Goal: Book appointment/travel/reservation

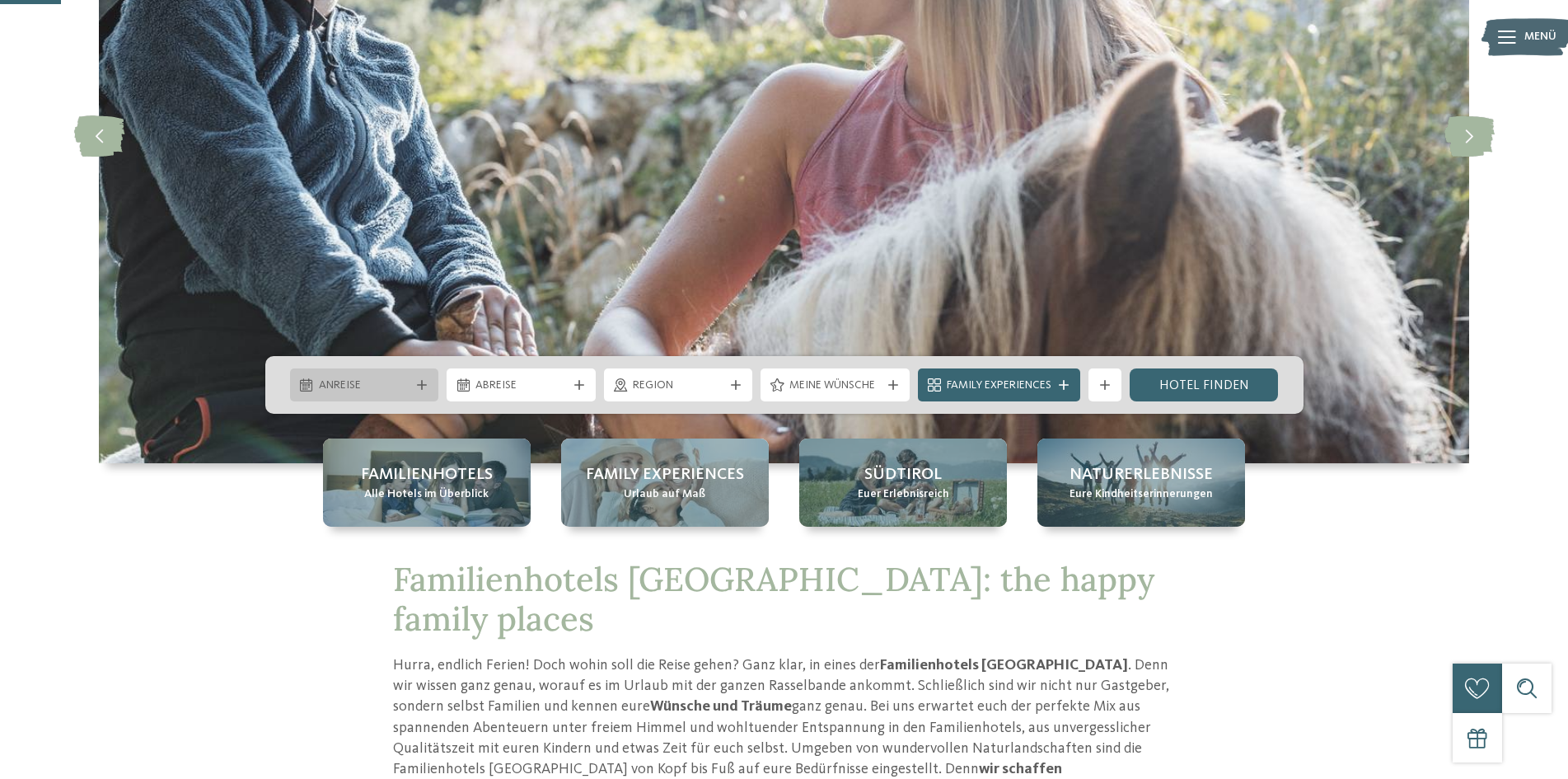
click at [388, 386] on span "Anreise" at bounding box center [364, 385] width 92 height 17
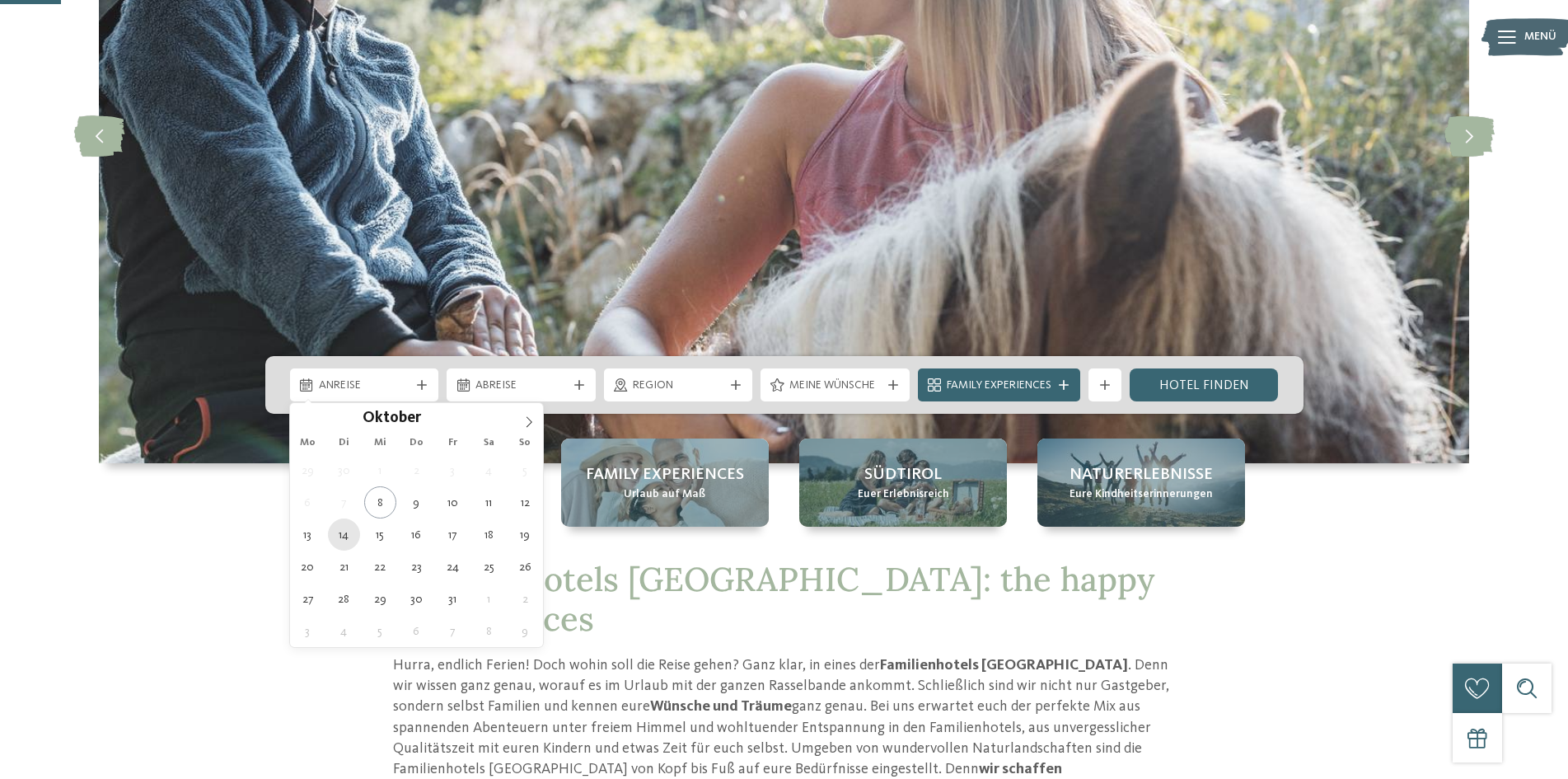
type div "[DATE]"
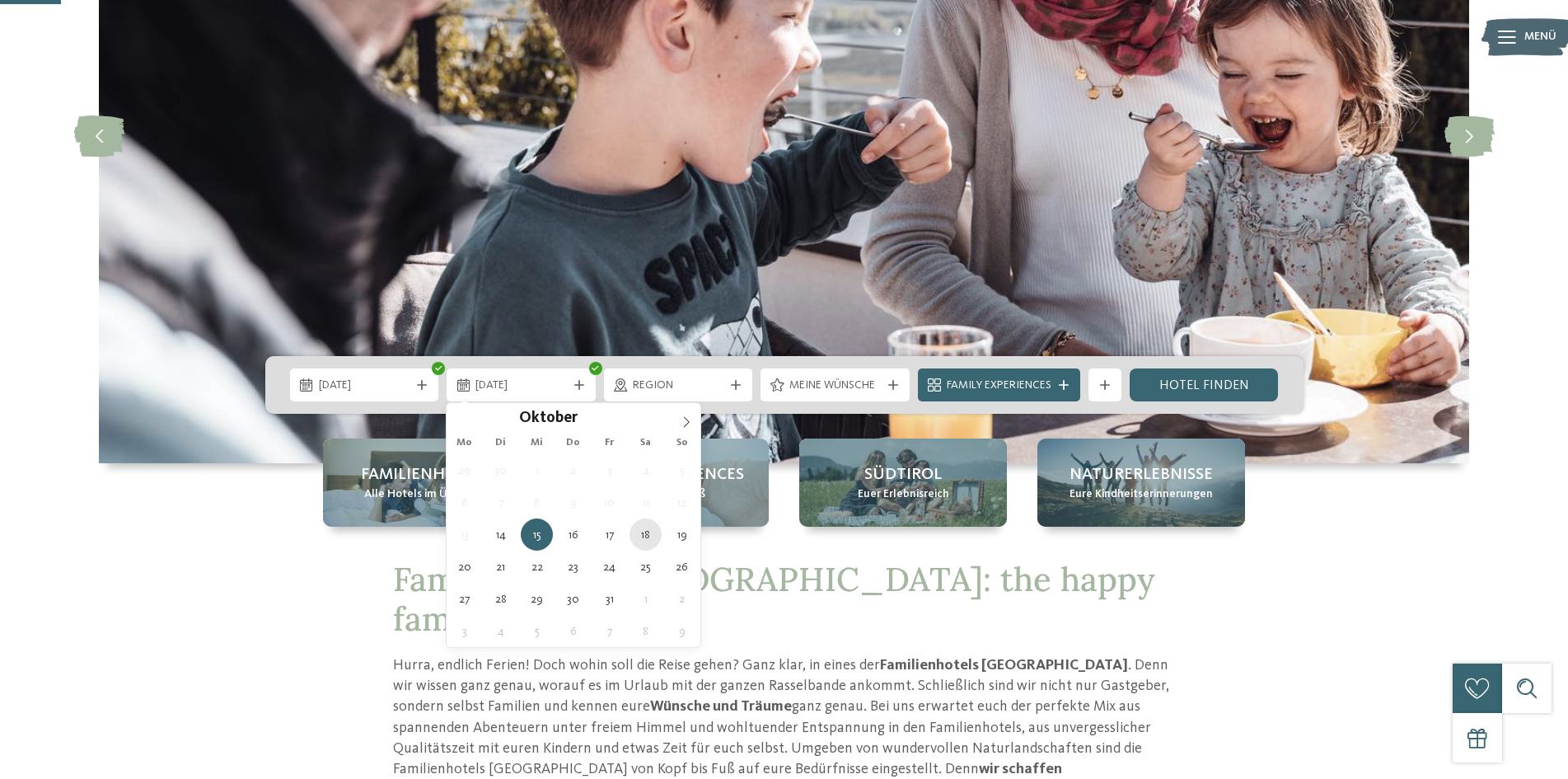
type div "[DATE]"
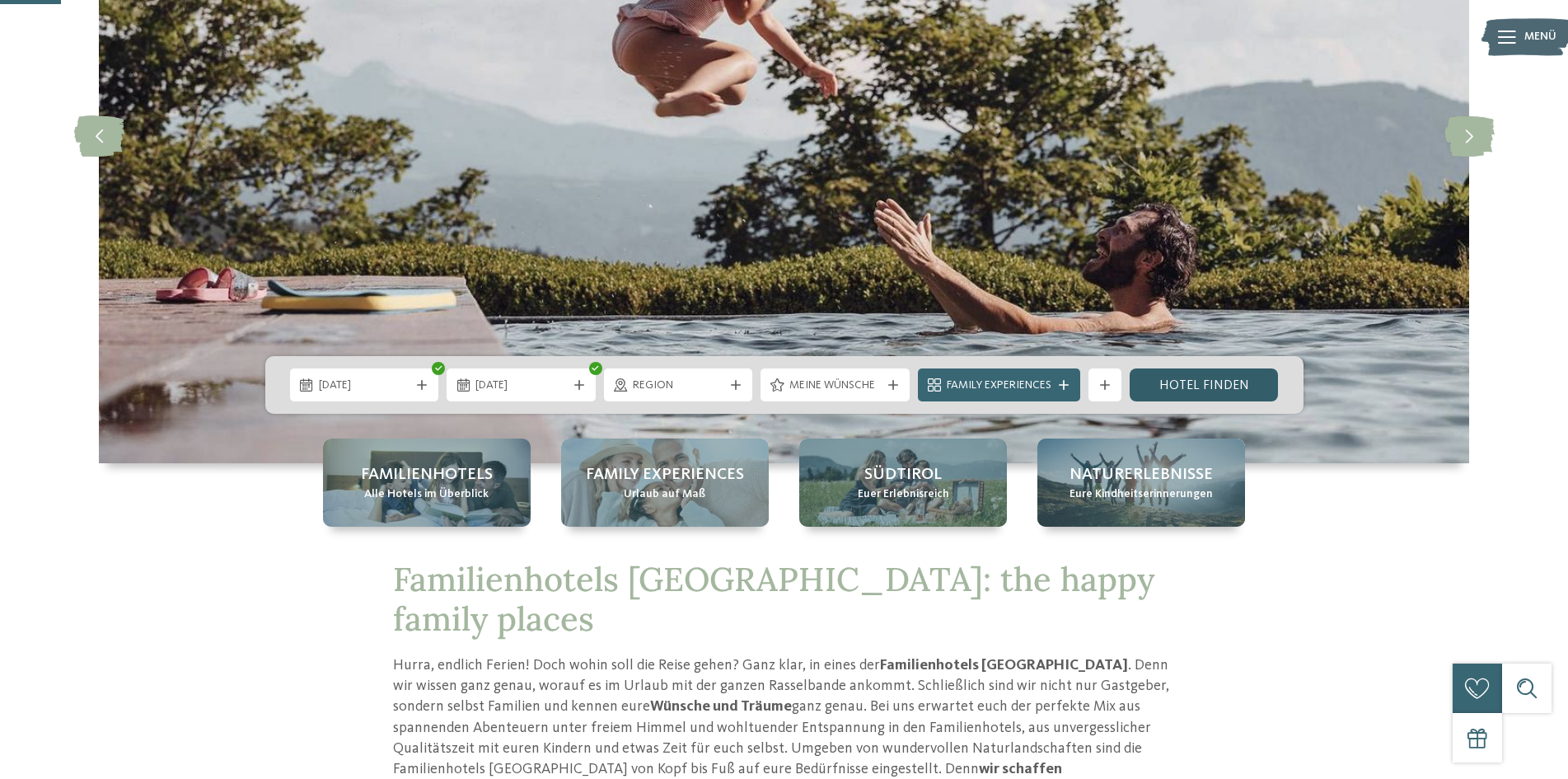
click at [1244, 384] on link "Hotel finden" at bounding box center [1204, 385] width 149 height 33
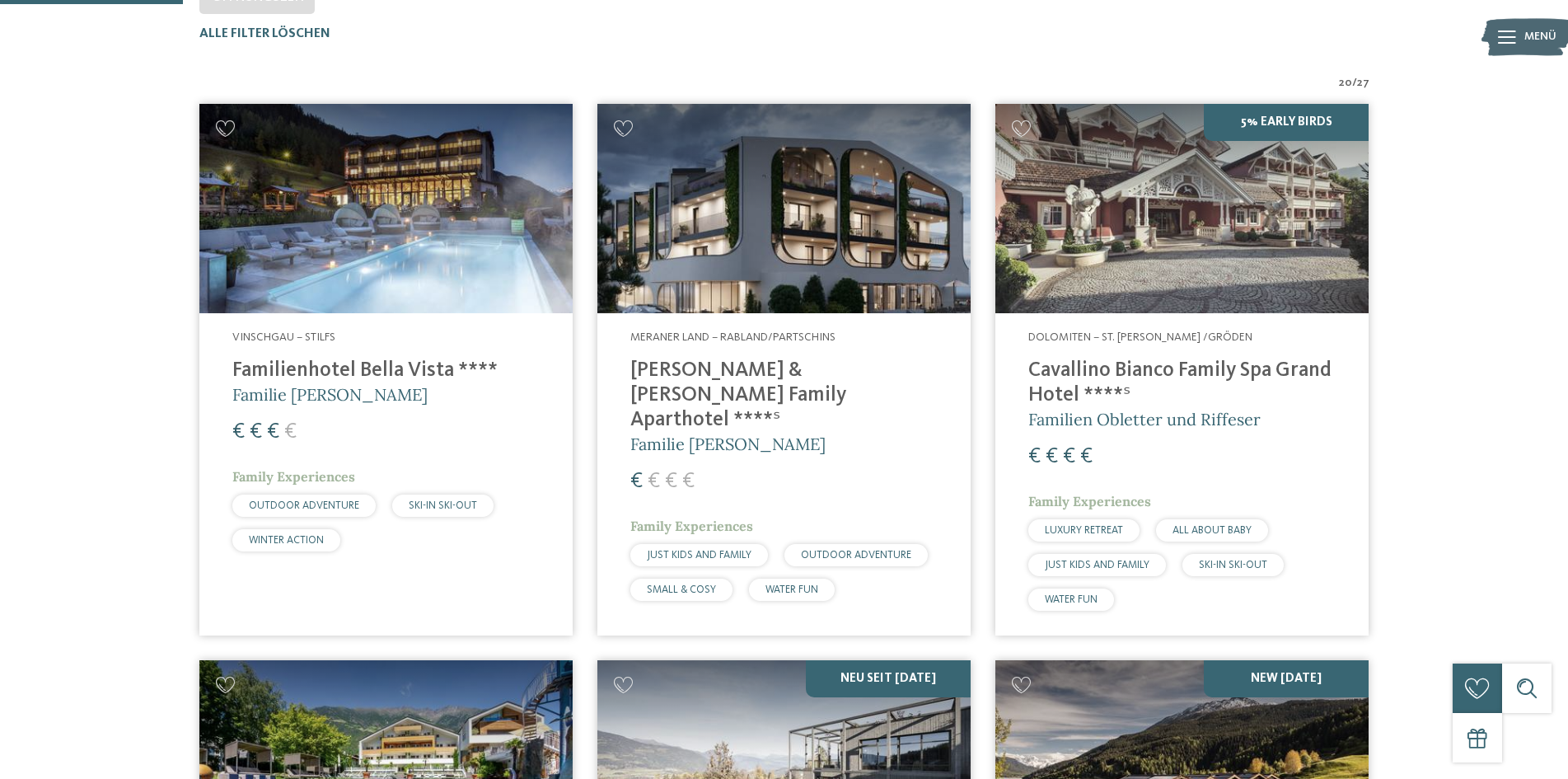
scroll to position [540, 0]
click at [825, 249] on img at bounding box center [783, 208] width 373 height 210
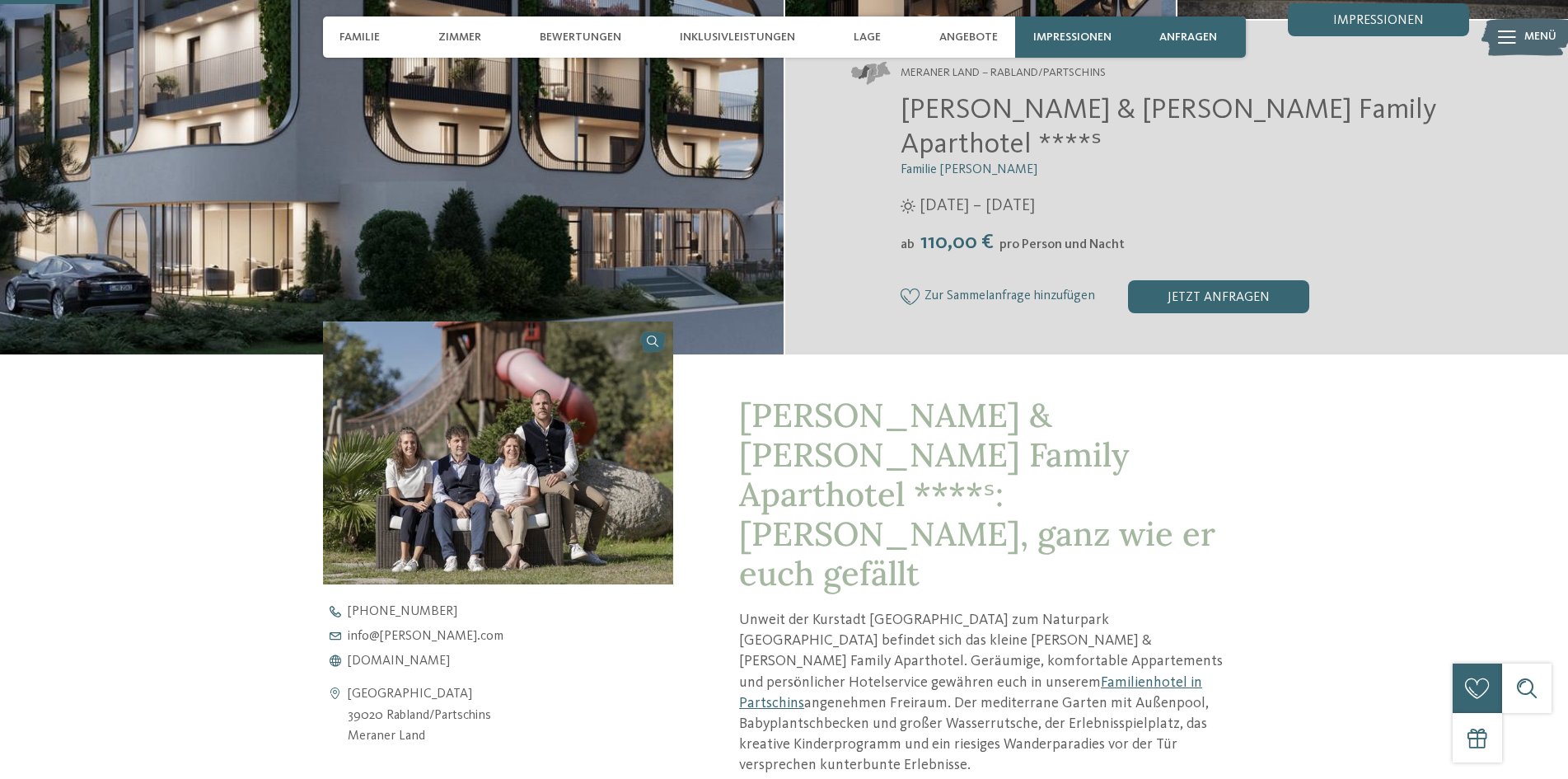
scroll to position [549, 0]
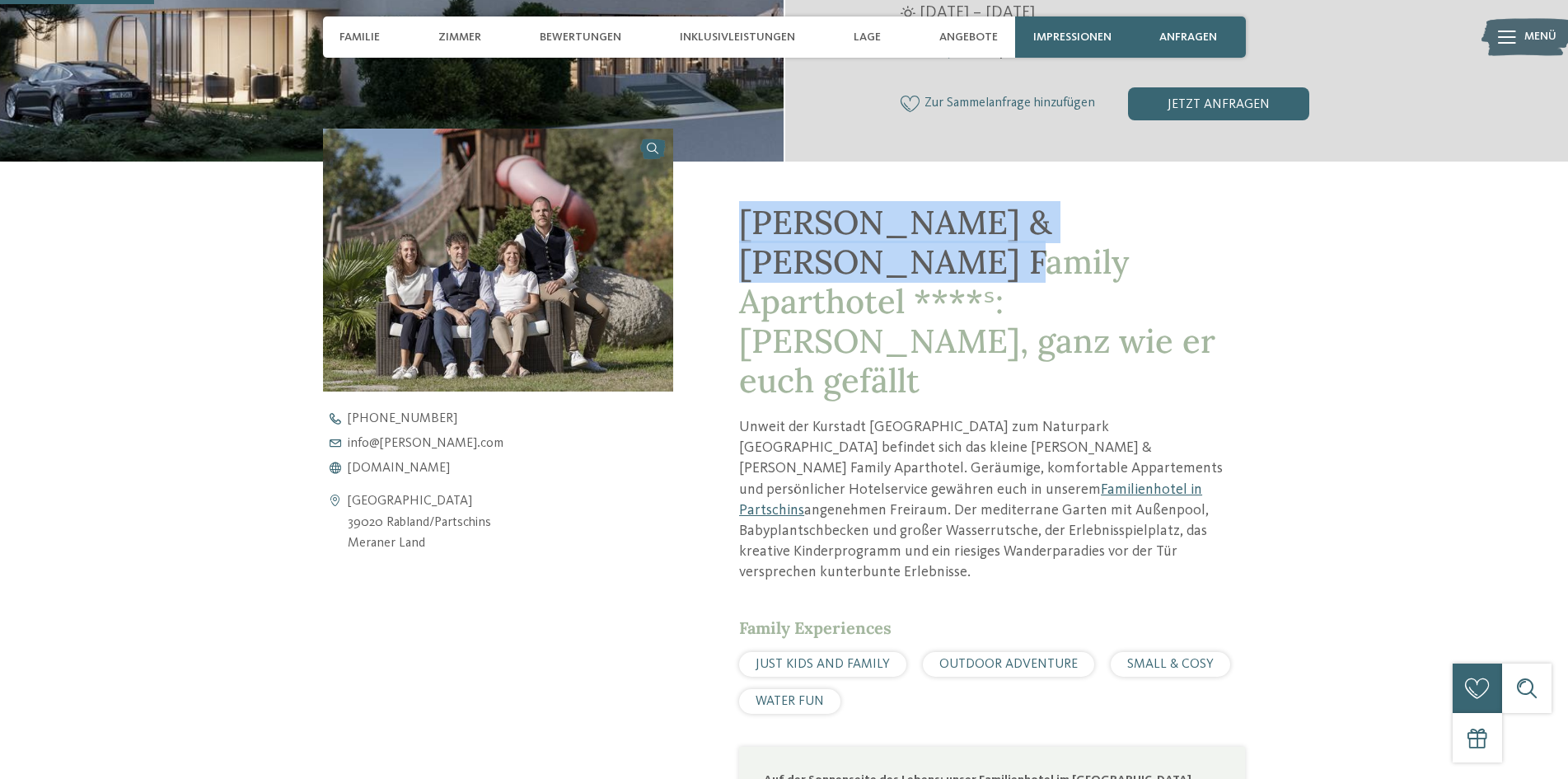
drag, startPoint x: 747, startPoint y: 179, endPoint x: 1227, endPoint y: 178, distance: 480.0
click at [1215, 201] on span "Heidi & Edith Family Aparthotel ****ˢ: Urlaub, ganz wie er euch gefällt" at bounding box center [977, 301] width 476 height 201
copy span "Heidi & Edith Family Aparthotel"
